Goal: Transaction & Acquisition: Purchase product/service

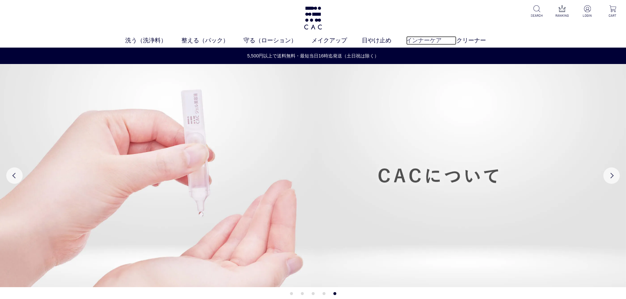
click at [424, 39] on link "インナーケア" at bounding box center [431, 40] width 50 height 9
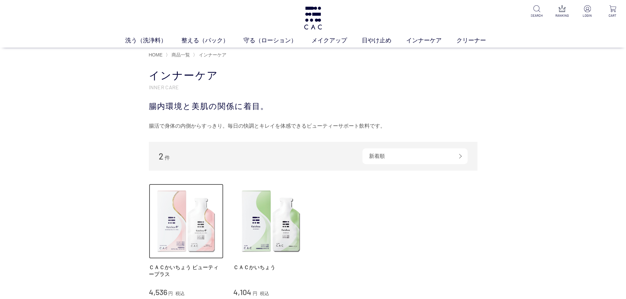
click at [178, 239] on img at bounding box center [186, 221] width 75 height 75
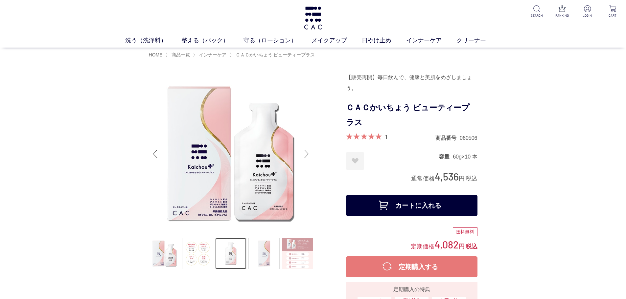
click at [241, 267] on link at bounding box center [230, 253] width 31 height 31
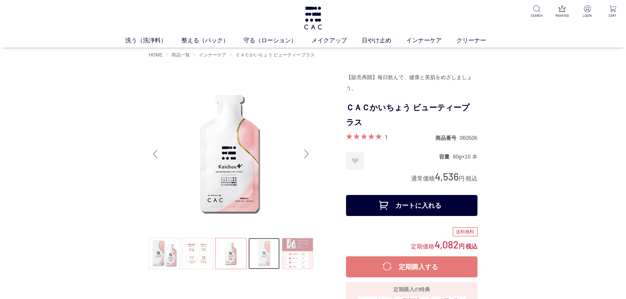
click at [265, 265] on link at bounding box center [263, 253] width 31 height 31
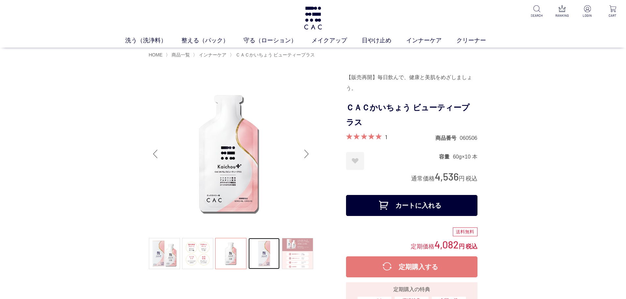
click at [240, 202] on img at bounding box center [230, 154] width 164 height 164
click at [307, 153] on div "Next slide" at bounding box center [306, 154] width 13 height 26
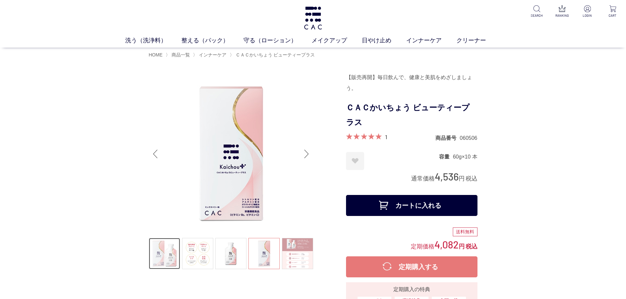
click at [167, 259] on link at bounding box center [164, 253] width 31 height 31
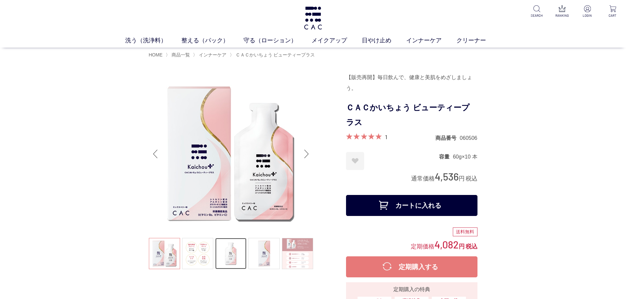
click at [238, 259] on link at bounding box center [230, 253] width 31 height 31
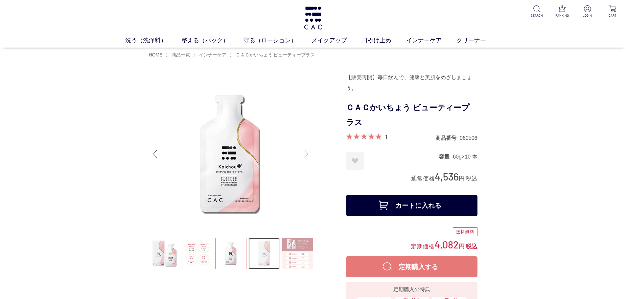
click at [263, 259] on link at bounding box center [263, 253] width 31 height 31
